Goal: Navigation & Orientation: Find specific page/section

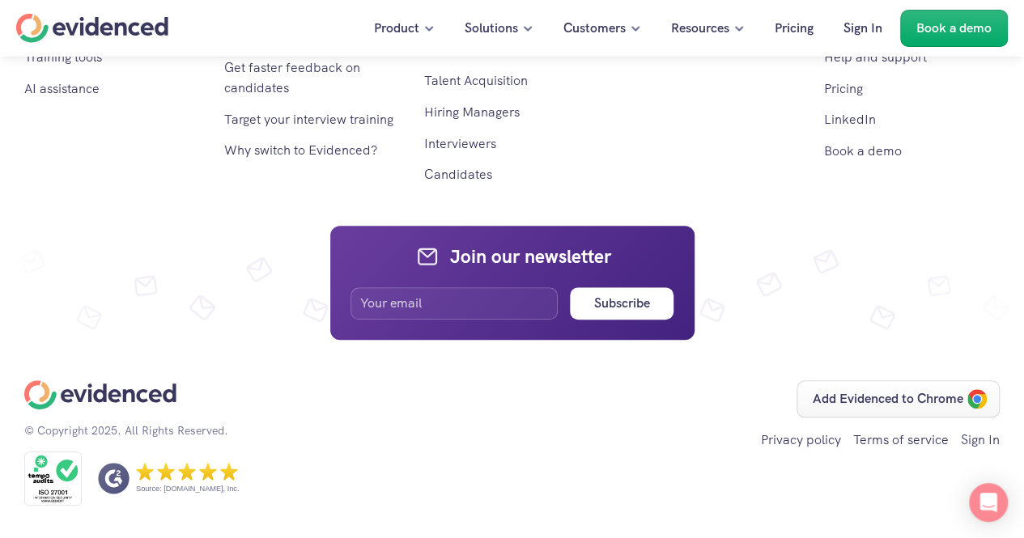
scroll to position [9554, 0]
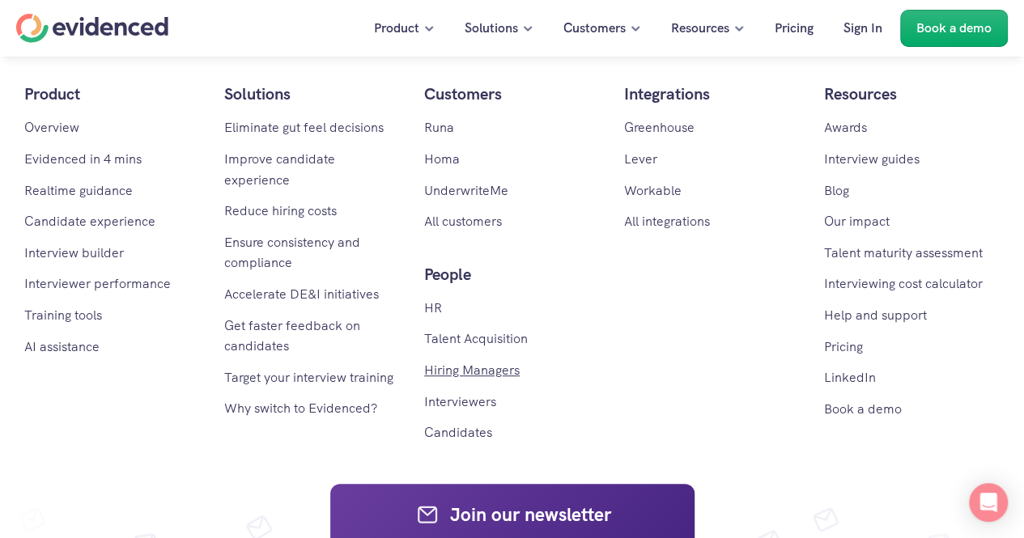
click at [470, 362] on link "Hiring Managers" at bounding box center [472, 370] width 96 height 17
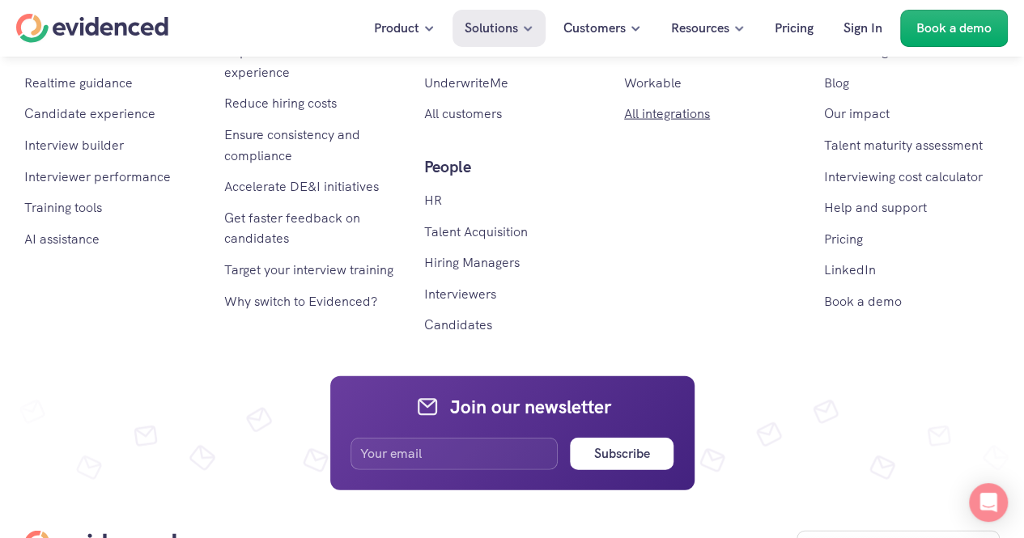
scroll to position [4765, 0]
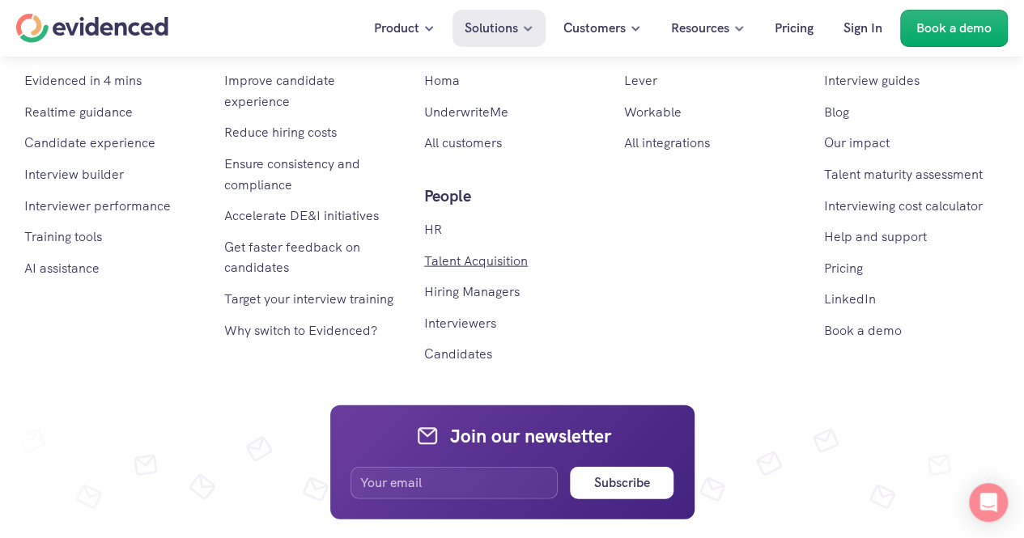
click at [467, 270] on link "Talent Acquisition" at bounding box center [476, 261] width 104 height 17
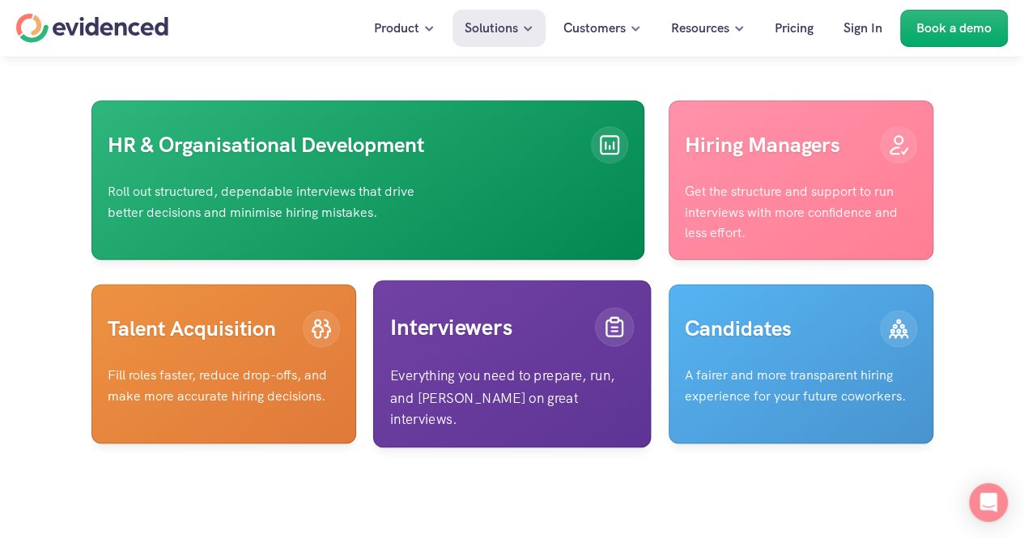
scroll to position [3959, 0]
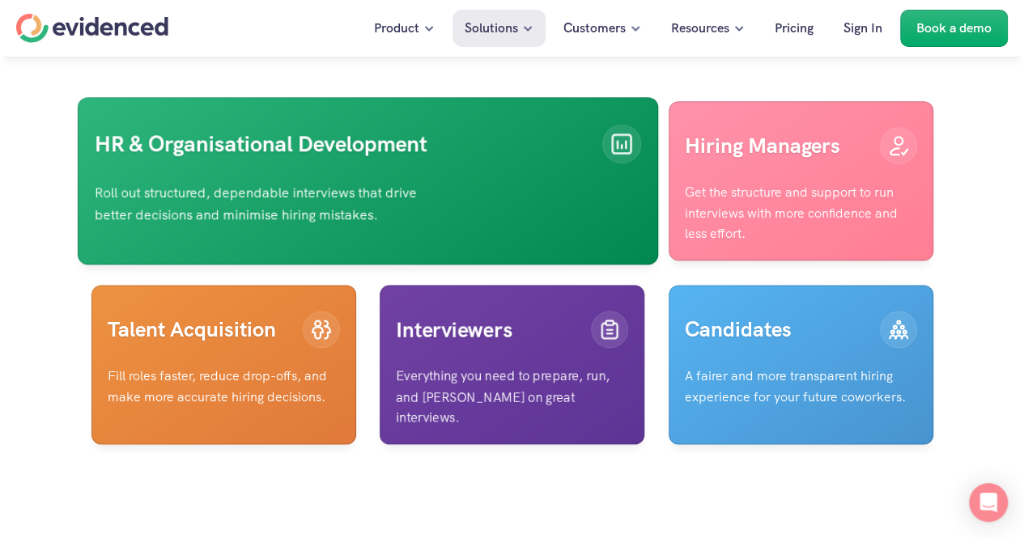
click at [569, 212] on link "HR & Organisational Development Roll out structured, dependable interviews that…" at bounding box center [367, 181] width 580 height 168
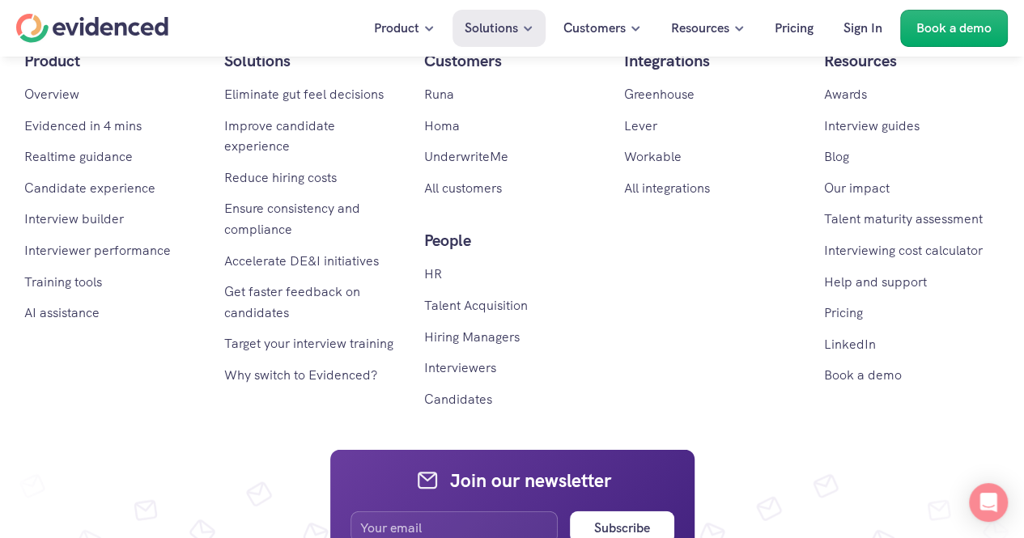
scroll to position [4596, 0]
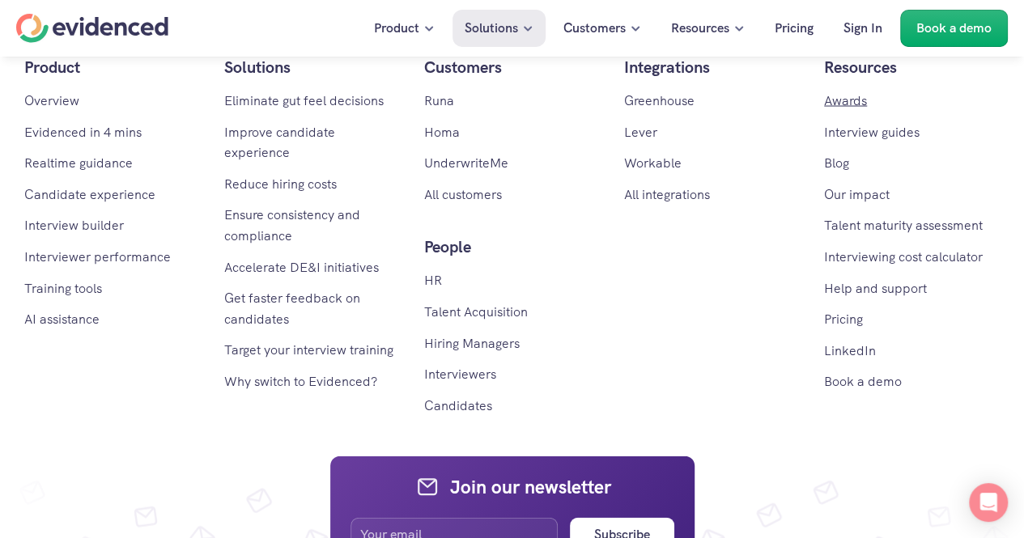
click at [841, 108] on link "Awards" at bounding box center [845, 99] width 43 height 17
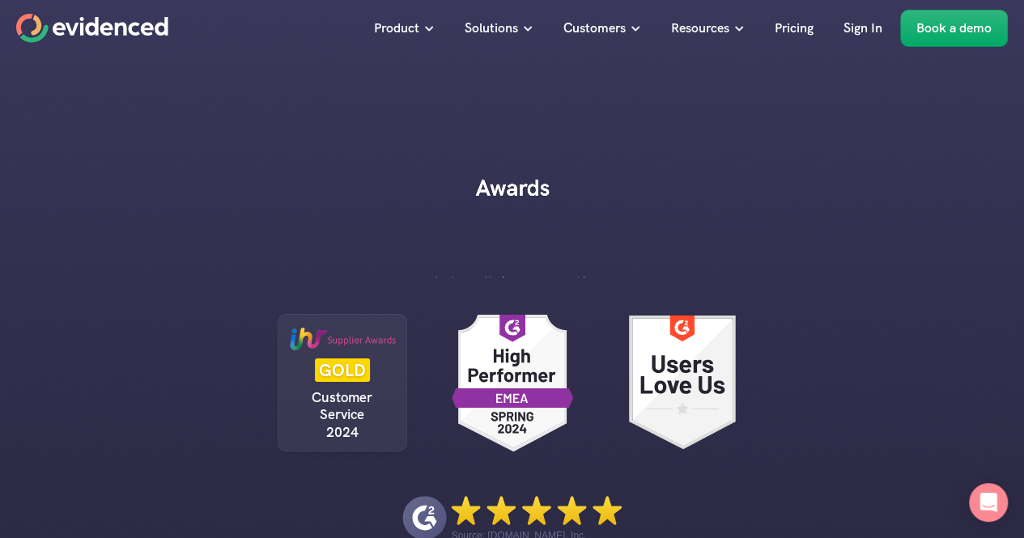
click at [841, 156] on div "Awards Amazing recognition from our customers and the industry for our product …" at bounding box center [512, 195] width 1024 height 164
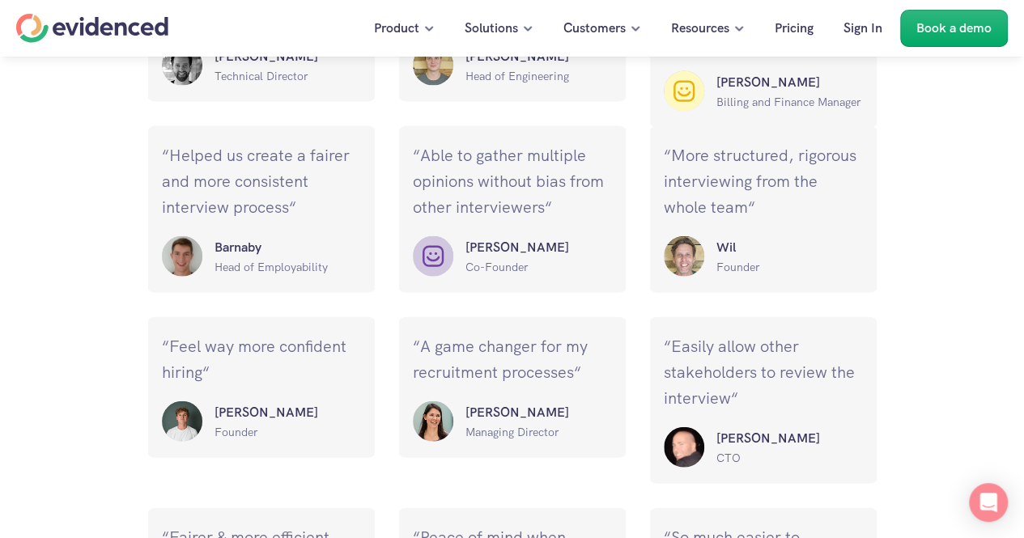
scroll to position [1786, 0]
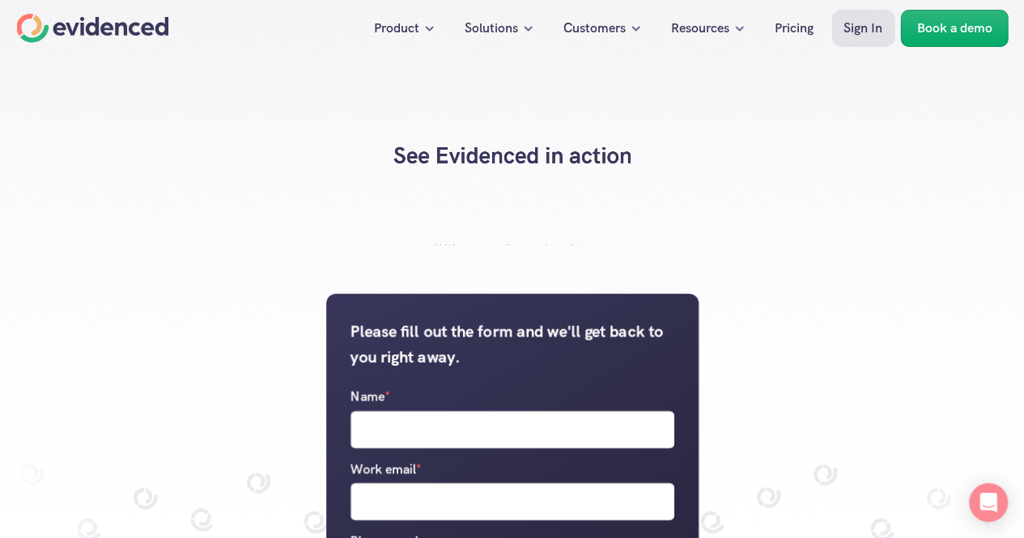
click at [863, 23] on p "Sign In" at bounding box center [862, 28] width 39 height 21
